Goal: Information Seeking & Learning: Learn about a topic

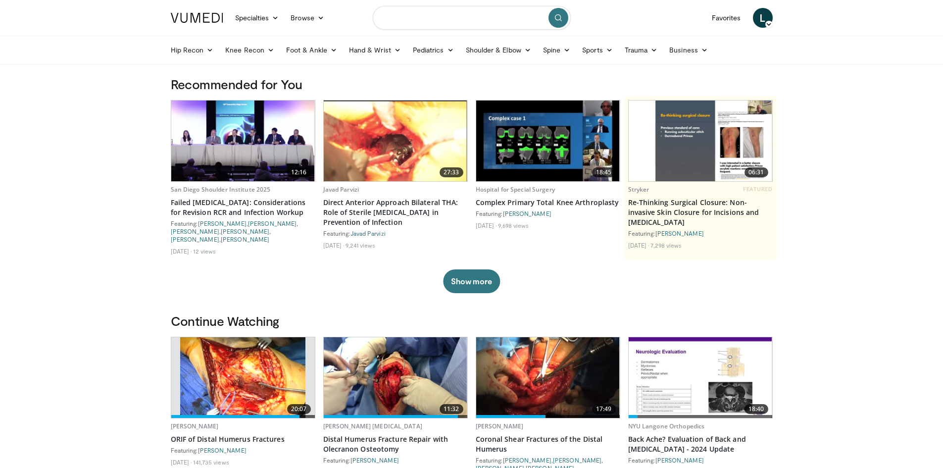
click at [426, 20] on input "Search topics, interventions" at bounding box center [472, 18] width 198 height 24
type input "**********"
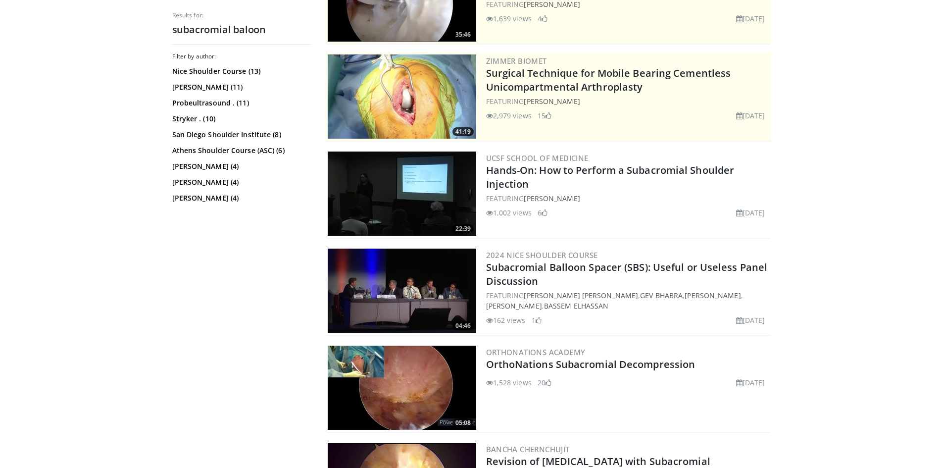
scroll to position [149, 0]
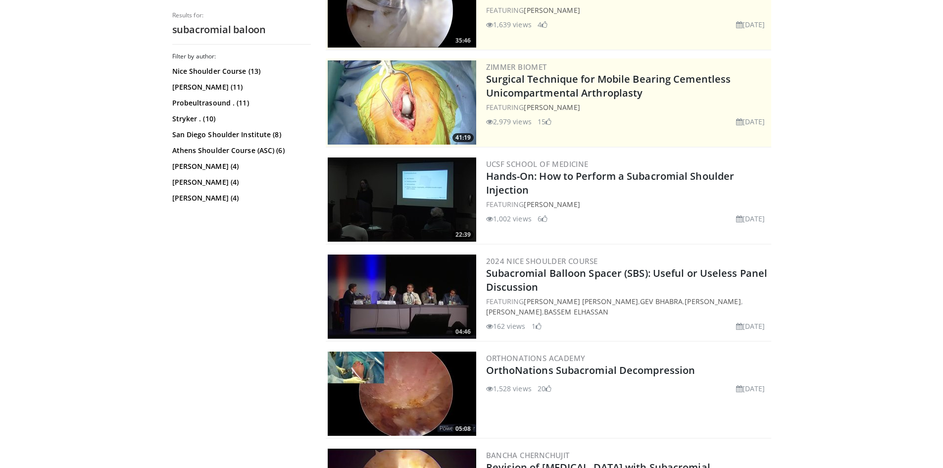
click at [366, 181] on img at bounding box center [402, 199] width 149 height 84
click at [404, 300] on img at bounding box center [402, 297] width 149 height 84
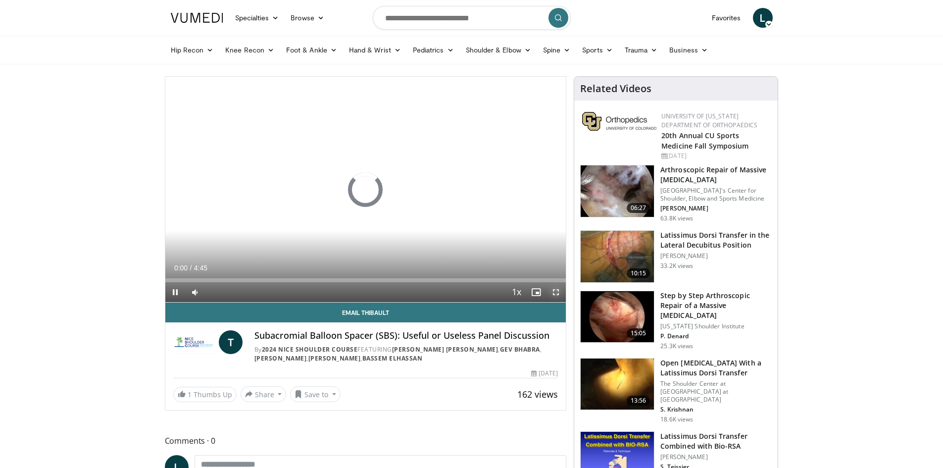
click at [555, 294] on span "Video Player" at bounding box center [556, 292] width 20 height 20
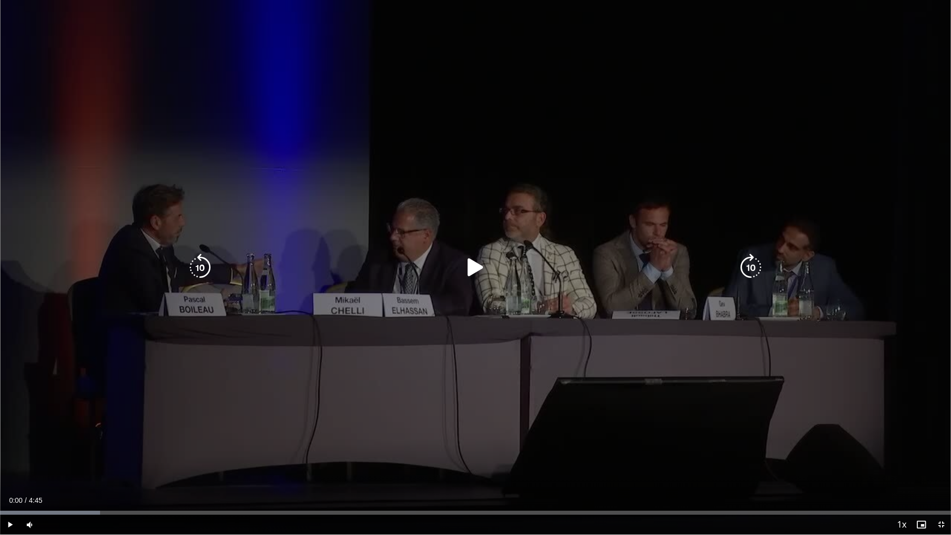
click at [464, 269] on icon "Video Player" at bounding box center [475, 268] width 28 height 28
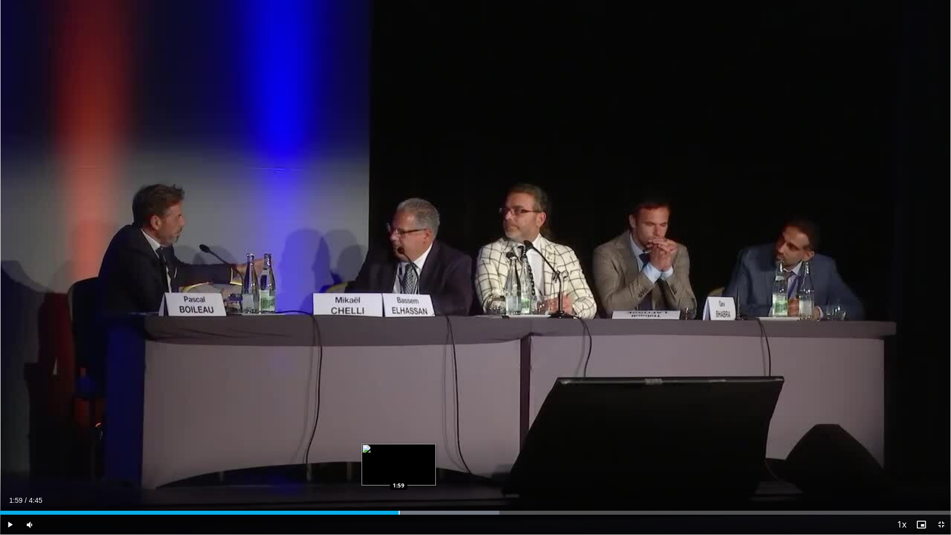
click at [399, 467] on div "Progress Bar" at bounding box center [399, 513] width 1 height 4
click at [450, 467] on div "Progress Bar" at bounding box center [449, 513] width 1 height 4
click at [943, 467] on span "Video Player" at bounding box center [941, 524] width 20 height 20
